Goal: Communication & Community: Share content

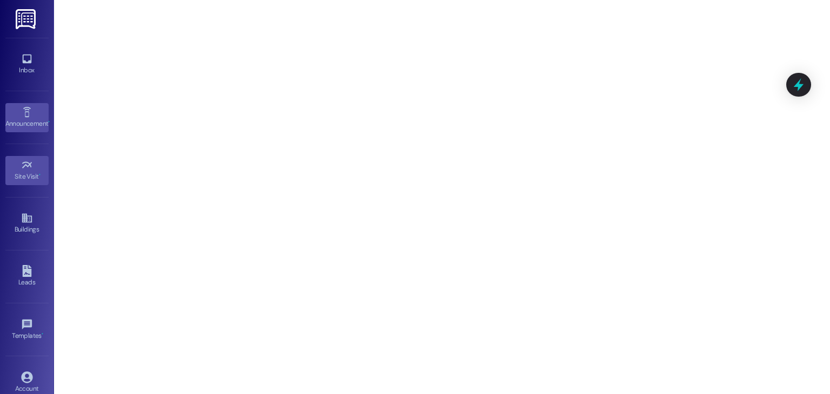
click at [17, 118] on div "Announcement •" at bounding box center [27, 123] width 54 height 11
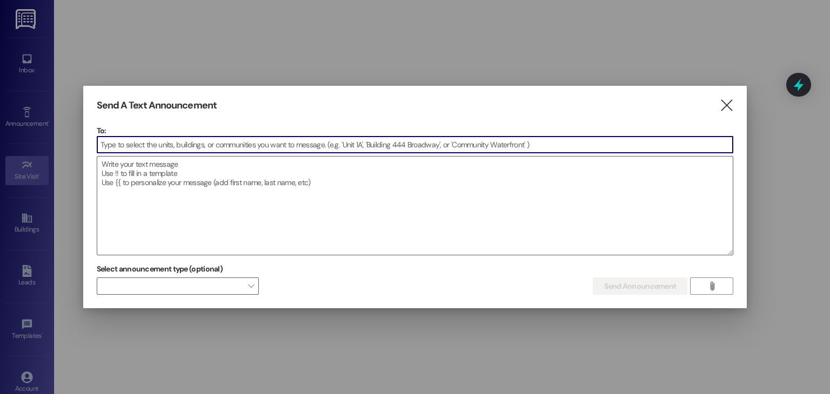
click at [109, 143] on input at bounding box center [415, 145] width 636 height 16
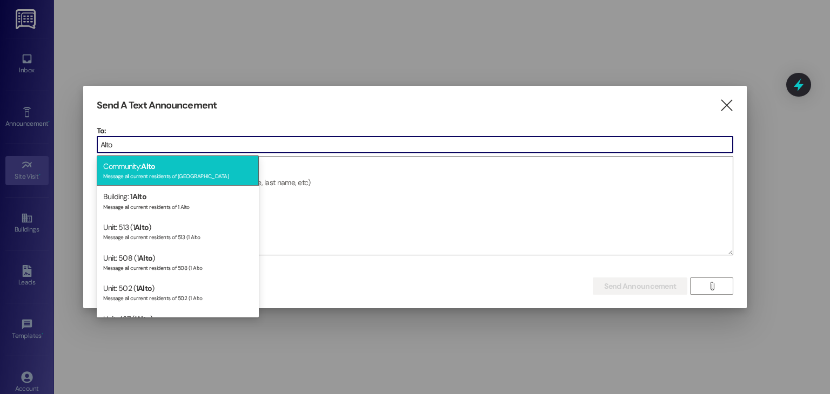
type input "Alto"
click at [127, 167] on div "Community: Alto Message all current residents of [GEOGRAPHIC_DATA]" at bounding box center [178, 171] width 162 height 31
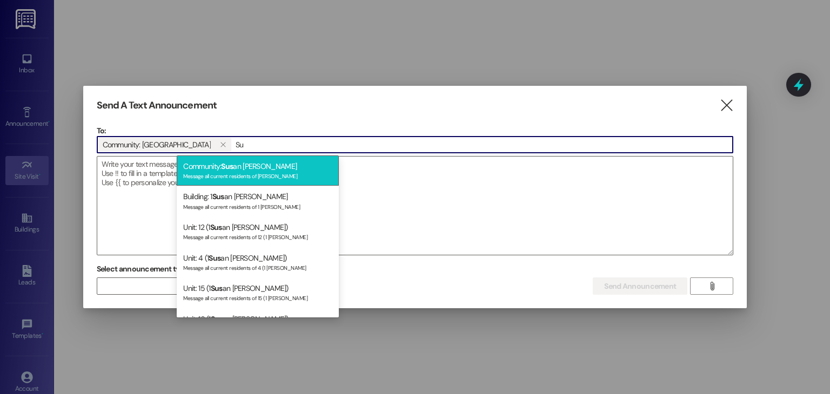
type input "Su"
click at [238, 176] on div "Message all current residents of [PERSON_NAME]" at bounding box center [257, 175] width 149 height 9
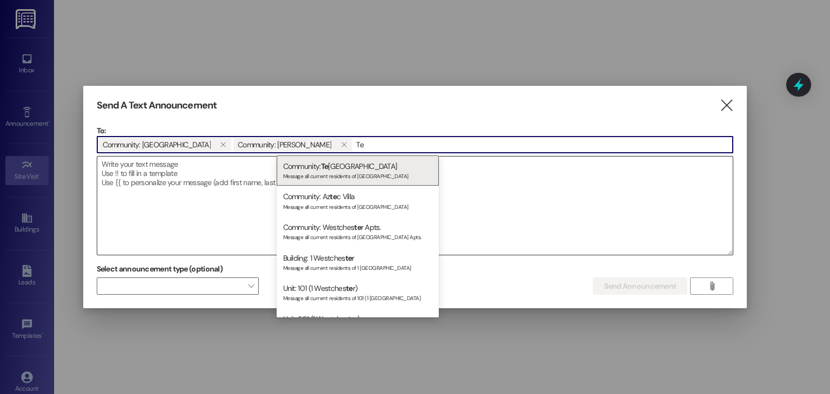
type input "Te"
click at [318, 164] on div "Community: [GEOGRAPHIC_DATA] Message all current residents of [GEOGRAPHIC_DATA]" at bounding box center [358, 171] width 162 height 31
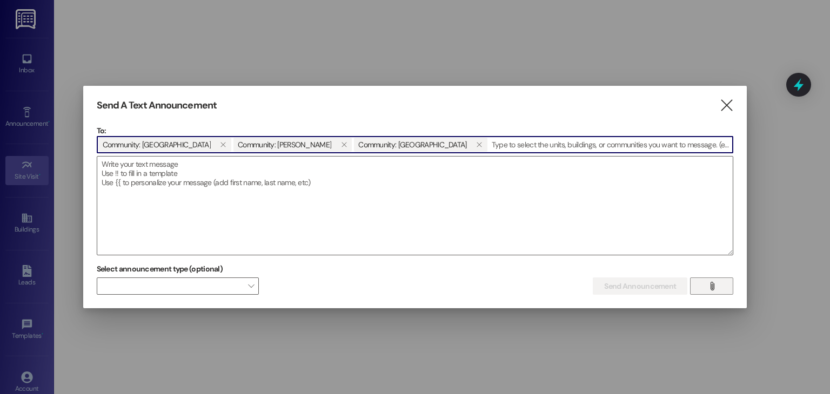
click at [728, 290] on button "" at bounding box center [711, 286] width 43 height 17
